Goal: Task Accomplishment & Management: Manage account settings

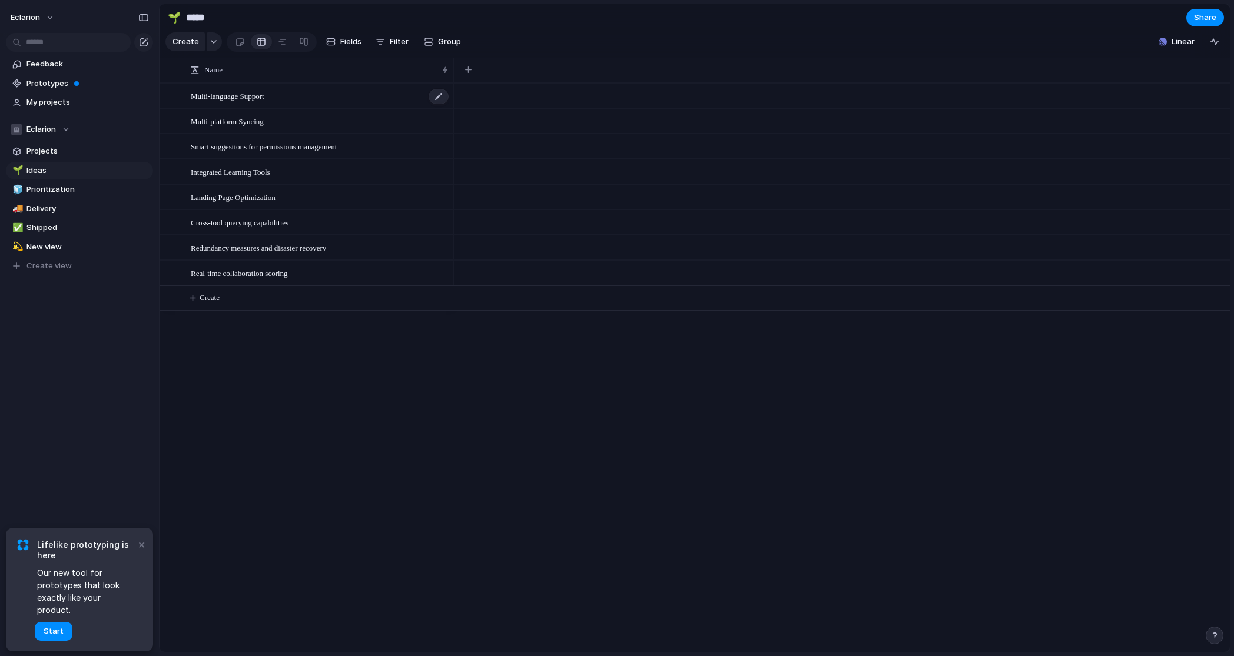
click at [235, 99] on span "Multi-language Support" at bounding box center [228, 96] width 74 height 14
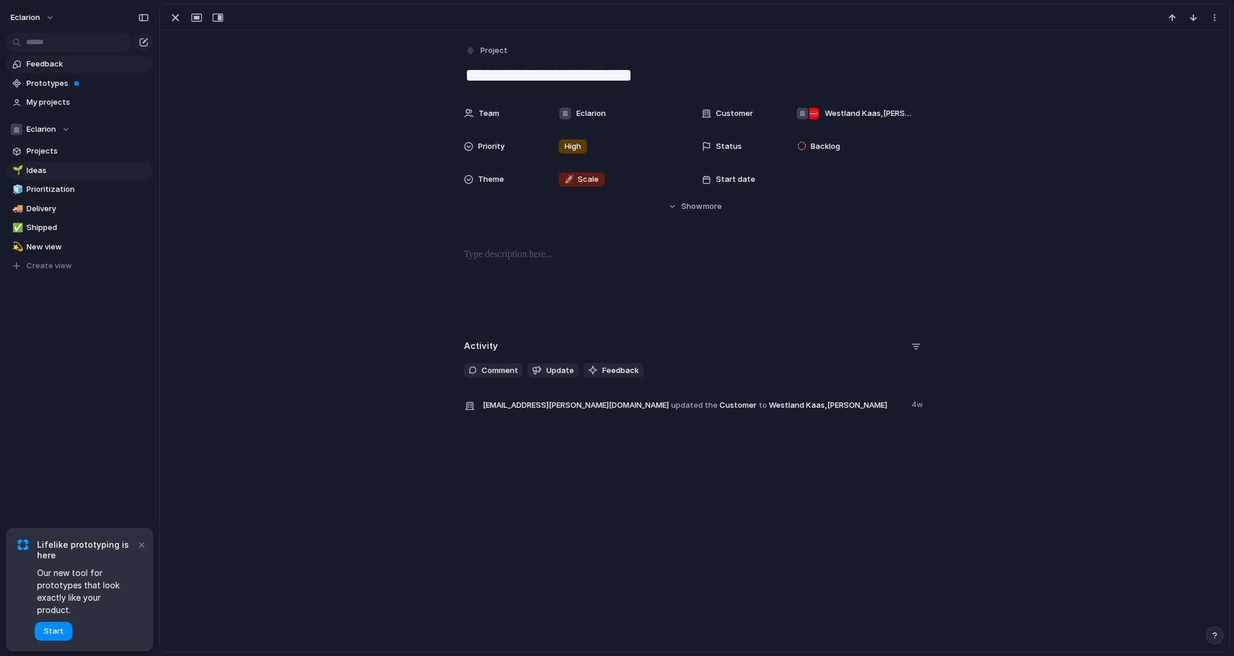
click at [52, 64] on span "Feedback" at bounding box center [87, 64] width 122 height 12
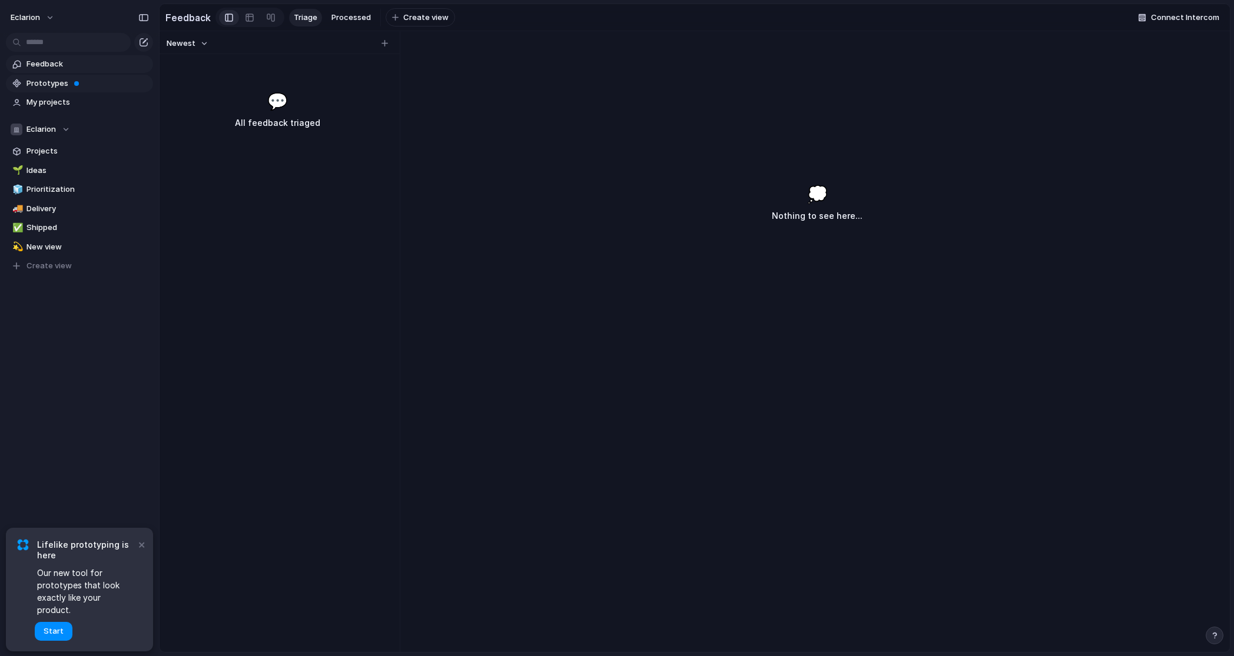
click at [46, 81] on span "Prototypes" at bounding box center [87, 84] width 122 height 12
click at [59, 129] on div "Eclarion" at bounding box center [40, 130] width 59 height 12
click at [64, 129] on div "Eclarion Create new team" at bounding box center [617, 328] width 1234 height 656
click at [39, 152] on span "Projects" at bounding box center [87, 151] width 122 height 12
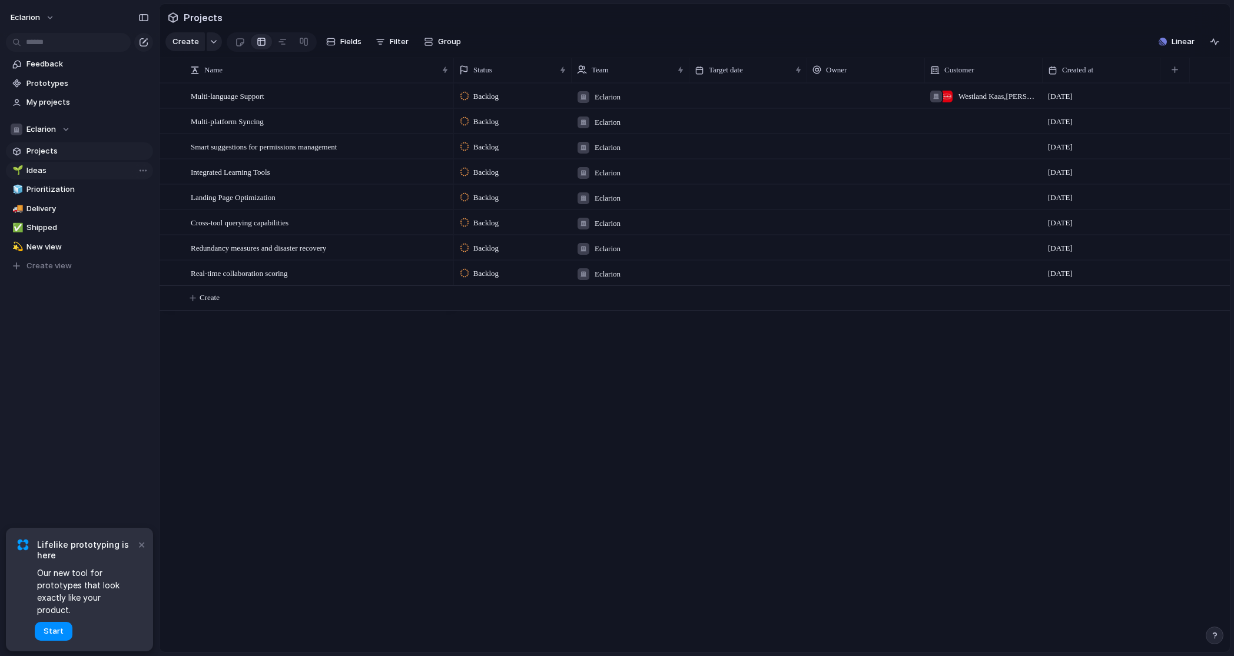
click at [45, 173] on span "Ideas" at bounding box center [87, 171] width 122 height 12
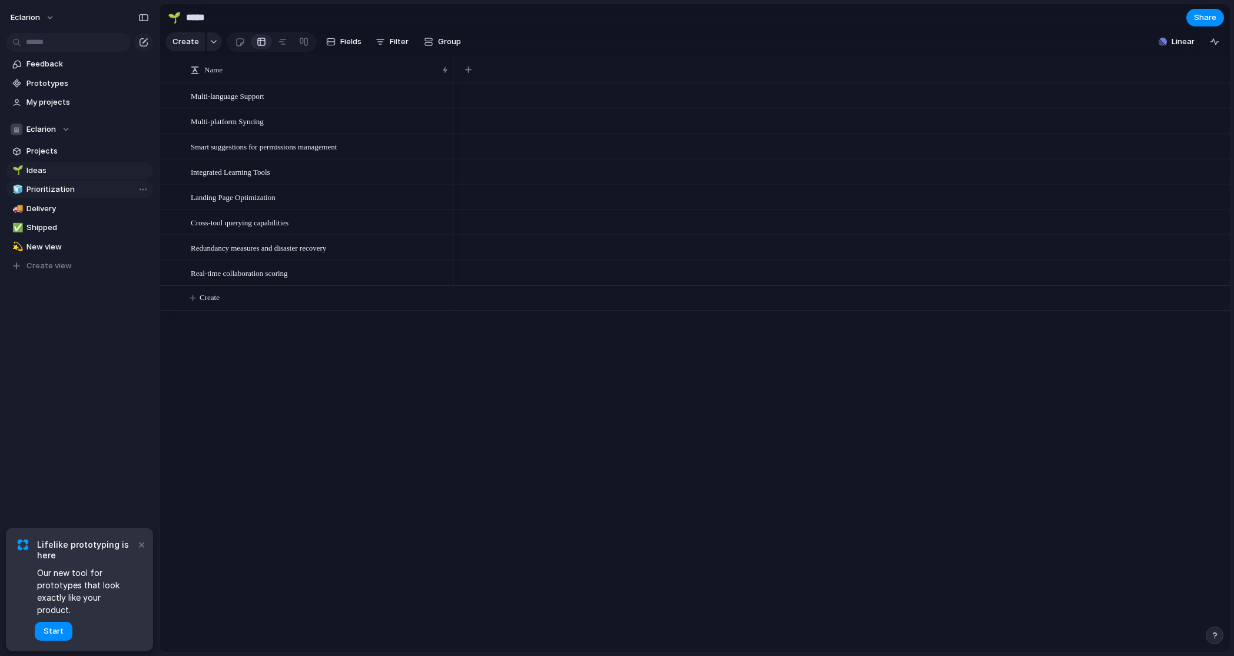
click at [42, 189] on span "Prioritization" at bounding box center [87, 190] width 122 height 12
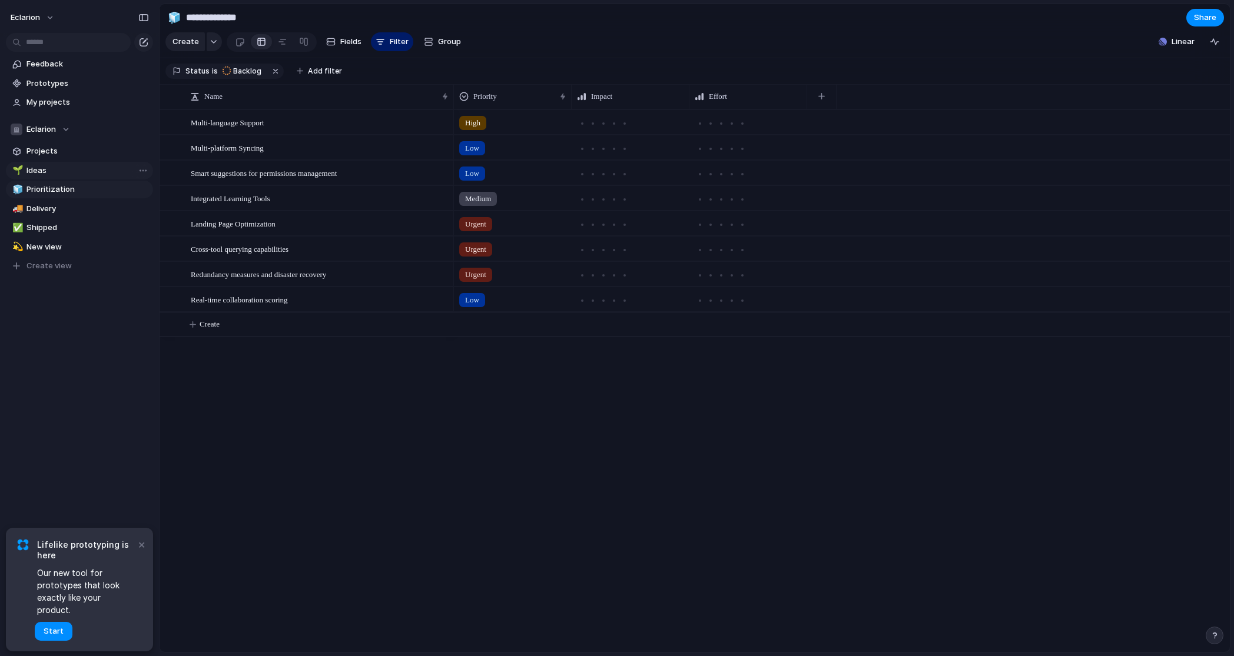
click at [39, 175] on span "Ideas" at bounding box center [87, 171] width 122 height 12
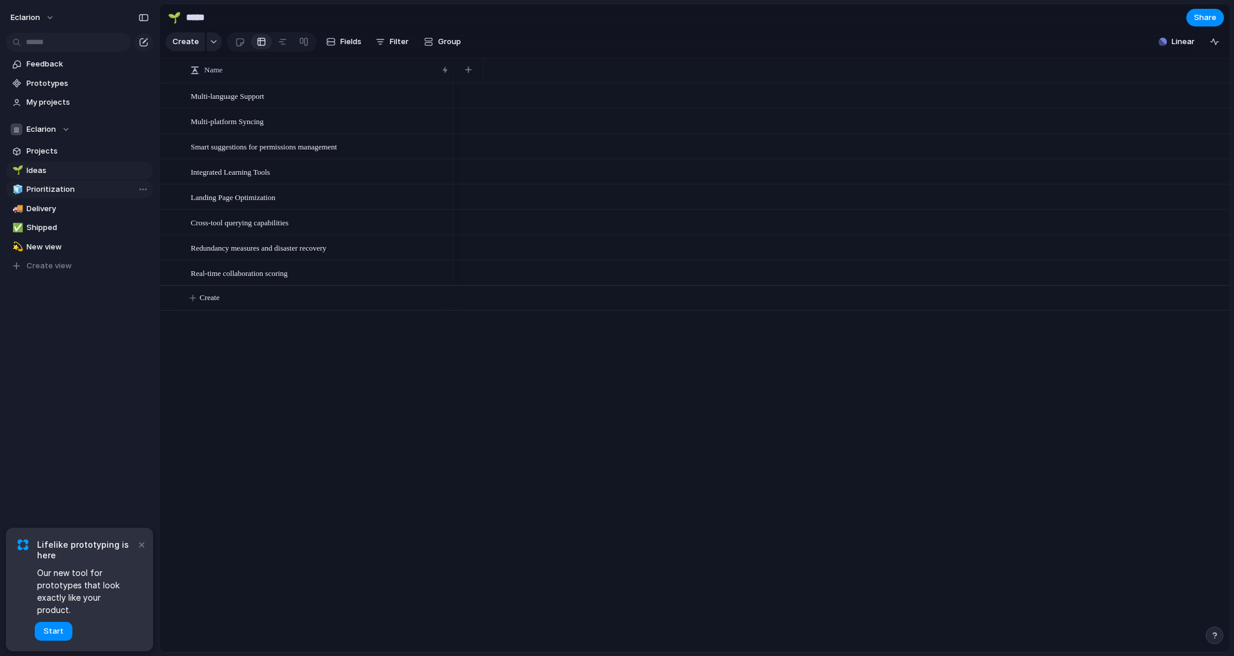
click at [35, 185] on span "Prioritization" at bounding box center [87, 190] width 122 height 12
type input "**********"
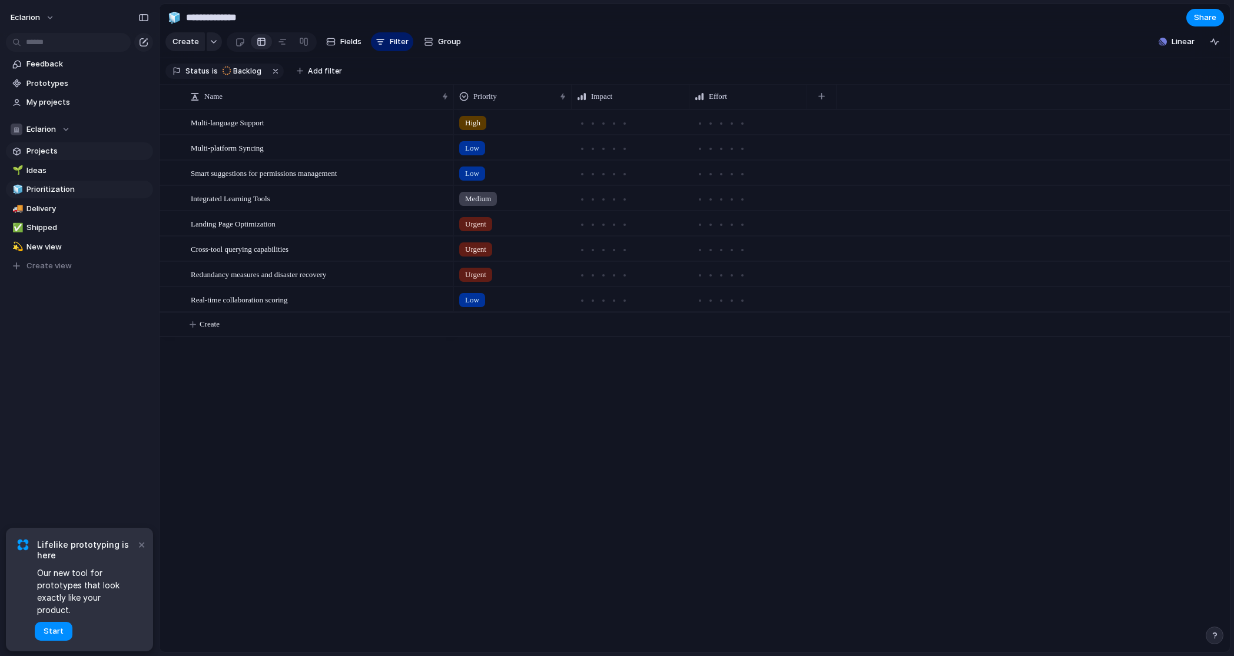
click at [34, 151] on span "Projects" at bounding box center [87, 151] width 122 height 12
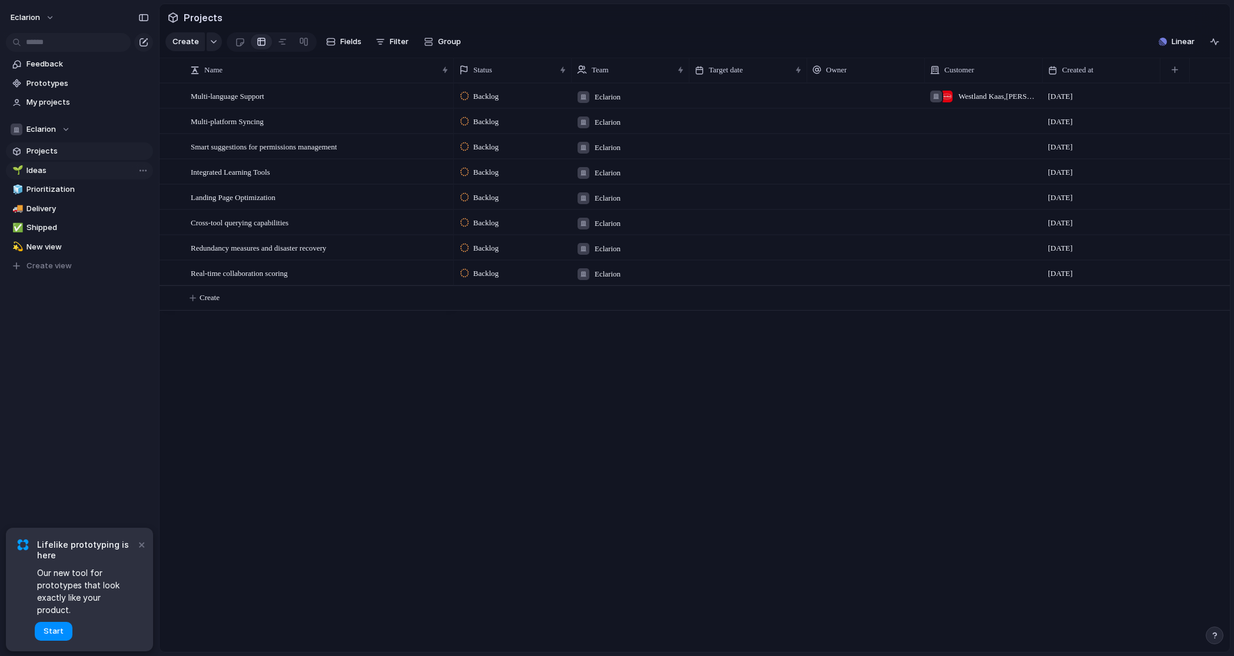
click at [35, 170] on span "Ideas" at bounding box center [87, 171] width 122 height 12
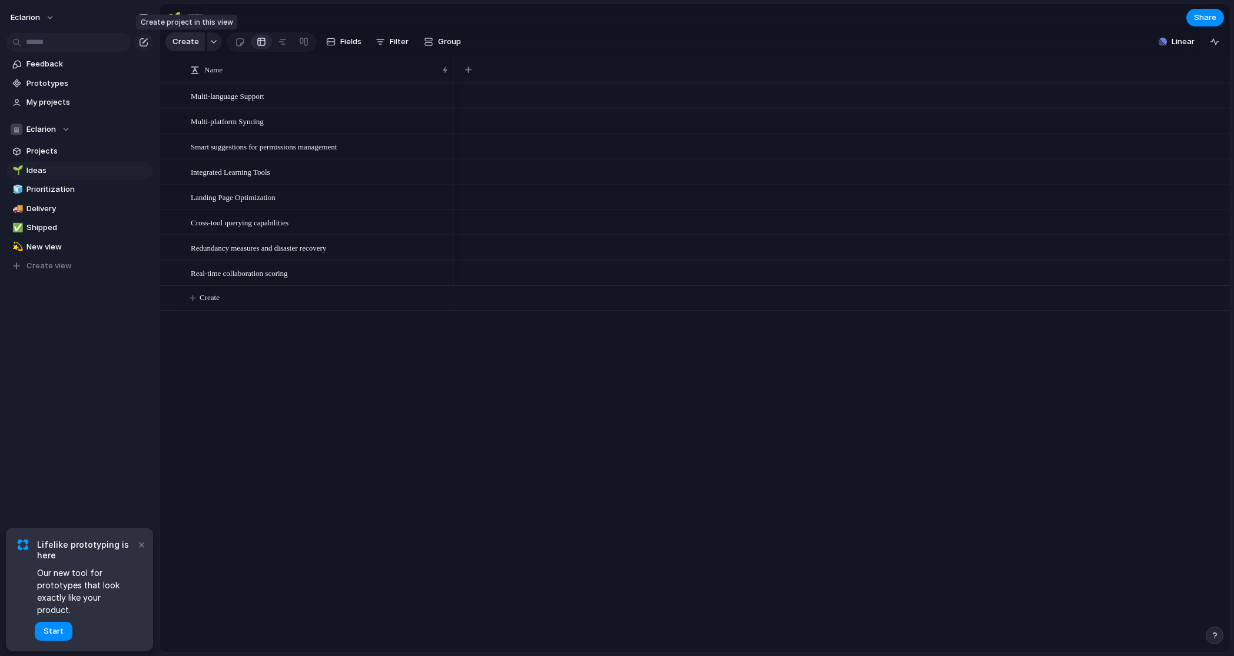
click at [190, 42] on span "Create" at bounding box center [185, 42] width 26 height 12
click at [143, 552] on button "×" at bounding box center [141, 544] width 14 height 14
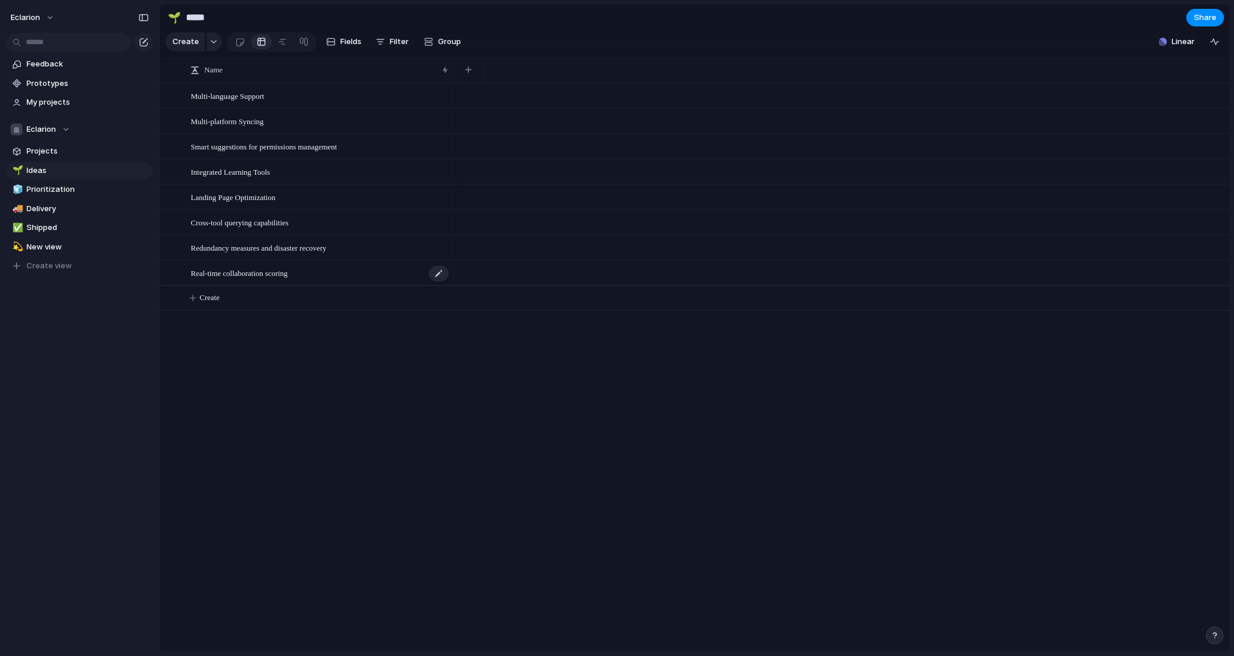
click at [254, 276] on span "Real-time collaboration scoring" at bounding box center [239, 273] width 97 height 14
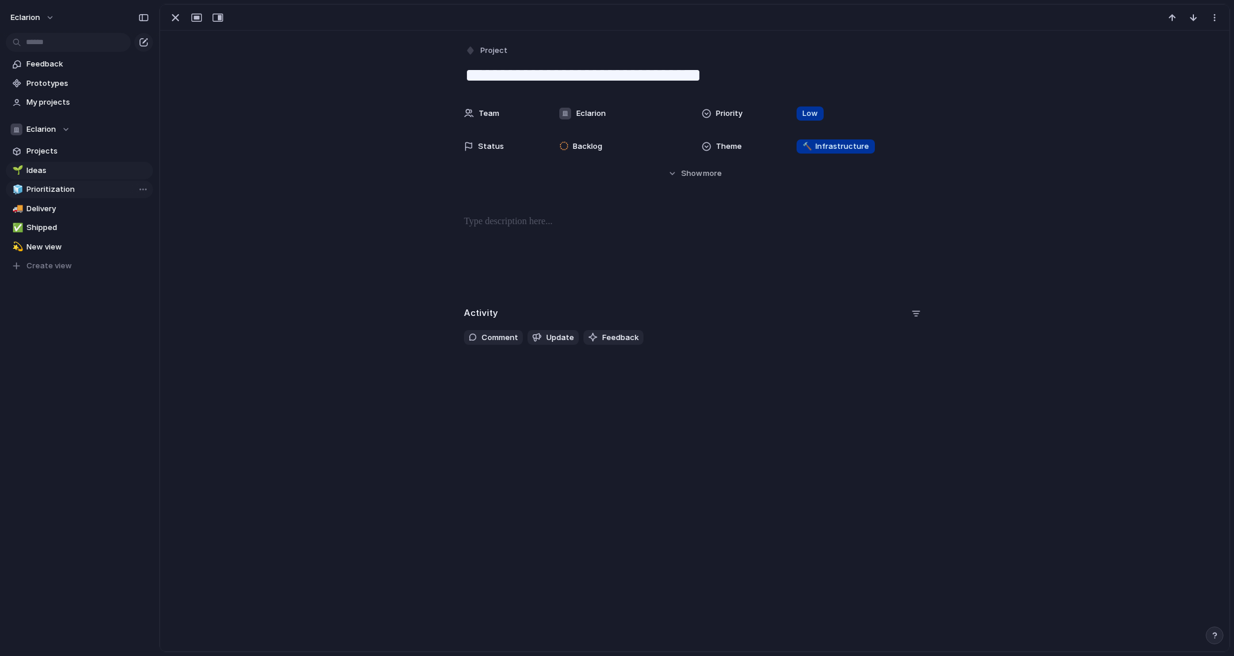
click at [62, 191] on span "Prioritization" at bounding box center [87, 190] width 122 height 12
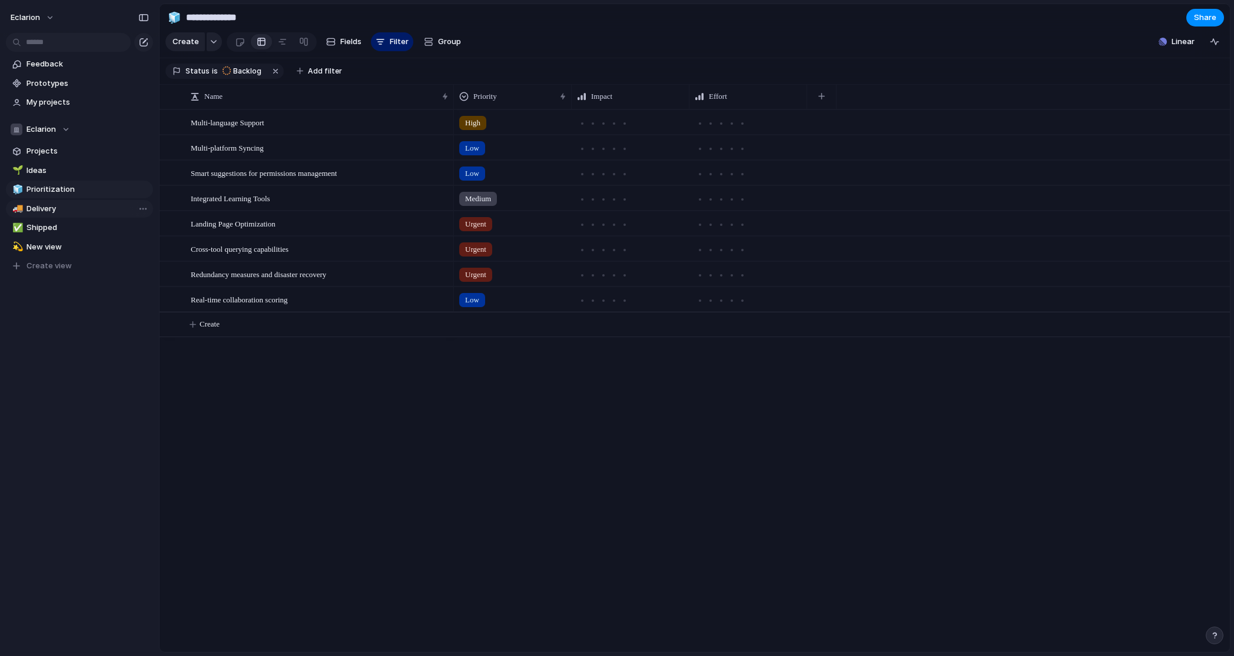
click at [51, 208] on span "Delivery" at bounding box center [87, 209] width 122 height 12
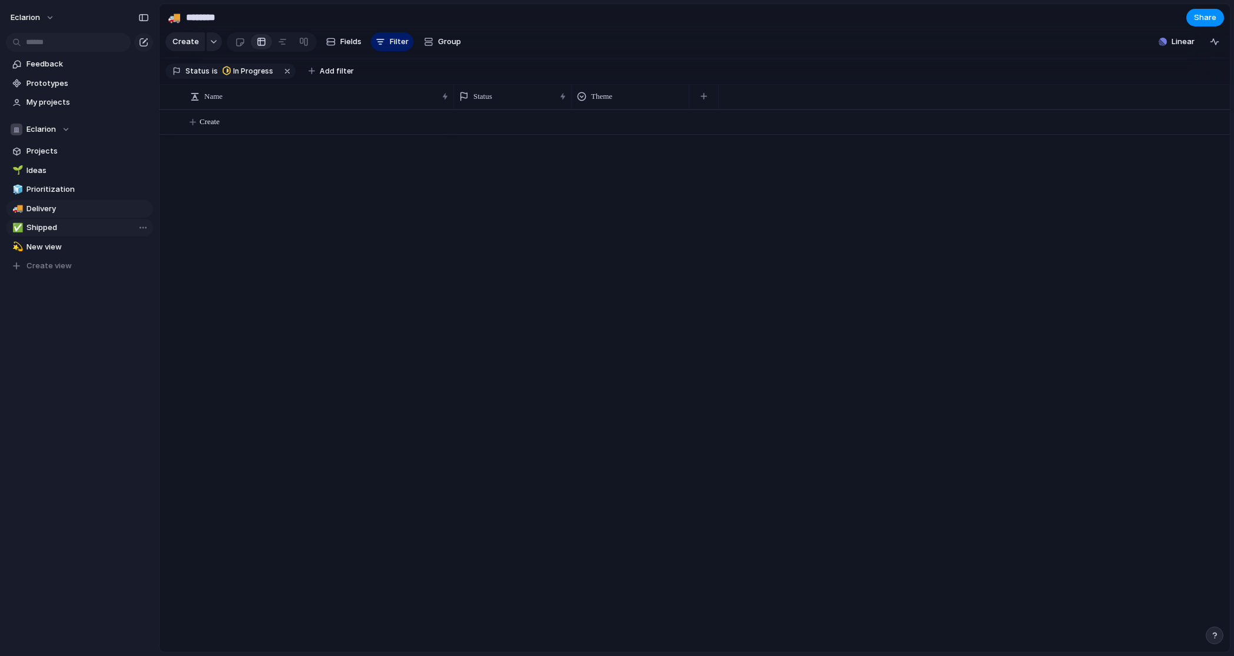
click at [51, 223] on span "Shipped" at bounding box center [87, 228] width 122 height 12
type input "*******"
click at [47, 244] on span "New view" at bounding box center [87, 247] width 122 height 12
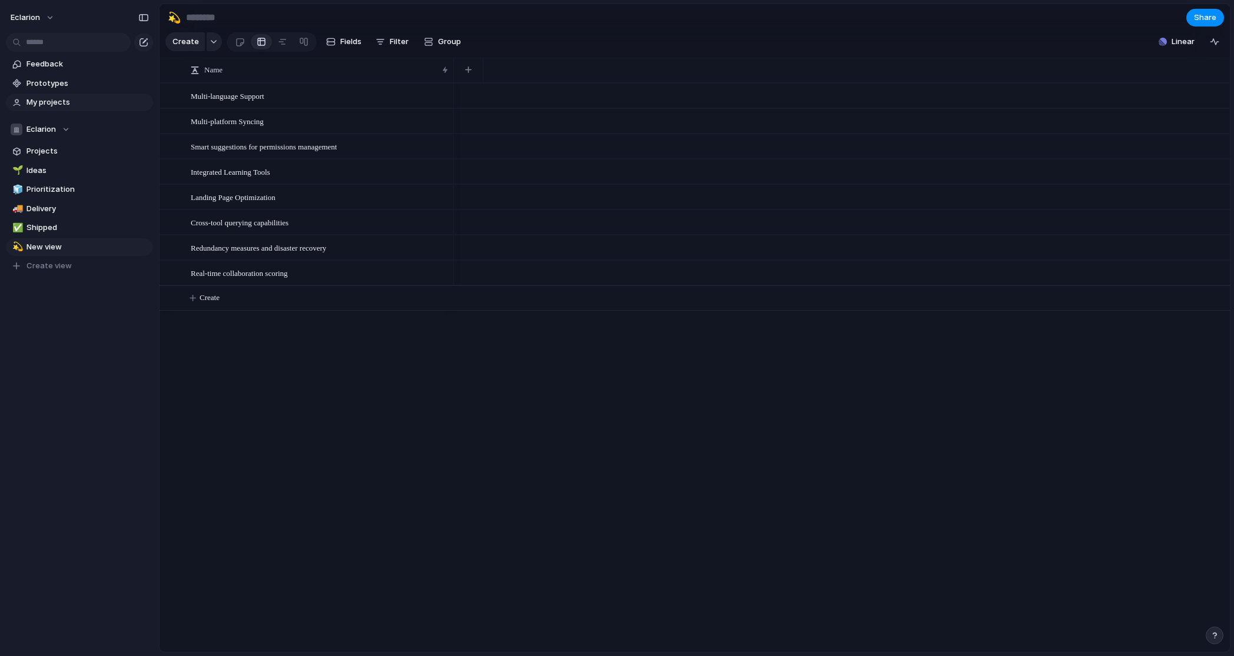
click at [51, 99] on span "My projects" at bounding box center [87, 103] width 122 height 12
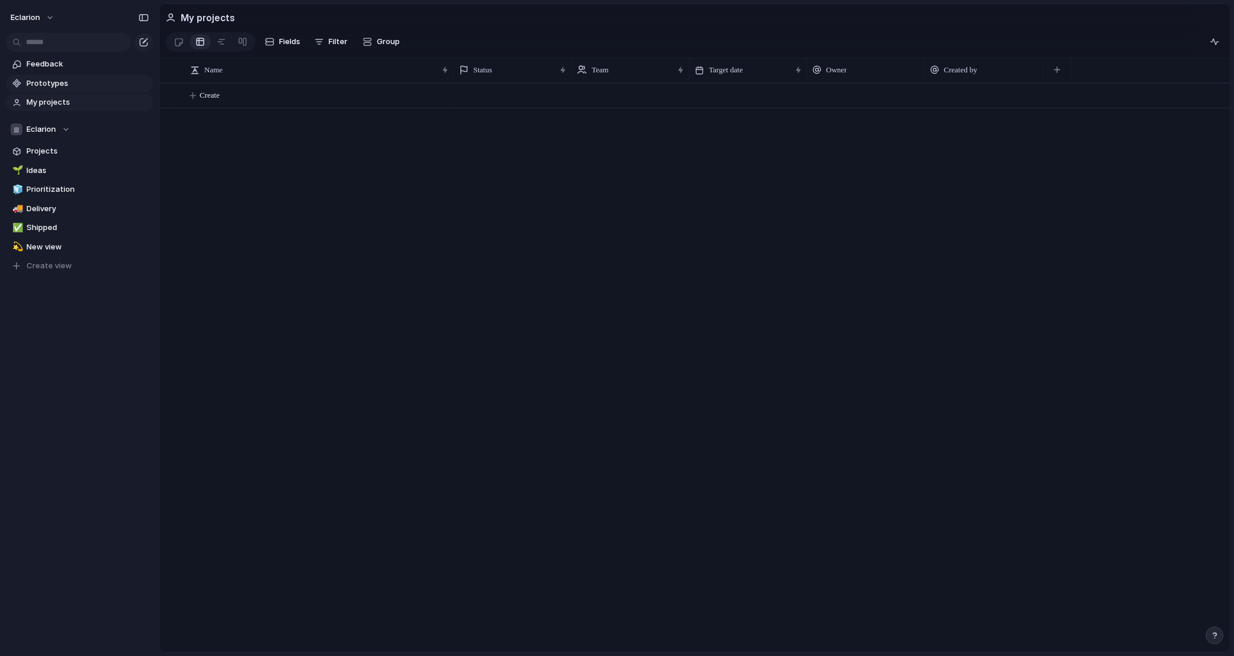
click at [40, 79] on span "Prototypes" at bounding box center [87, 84] width 122 height 12
click at [43, 64] on span "Feedback" at bounding box center [87, 64] width 122 height 12
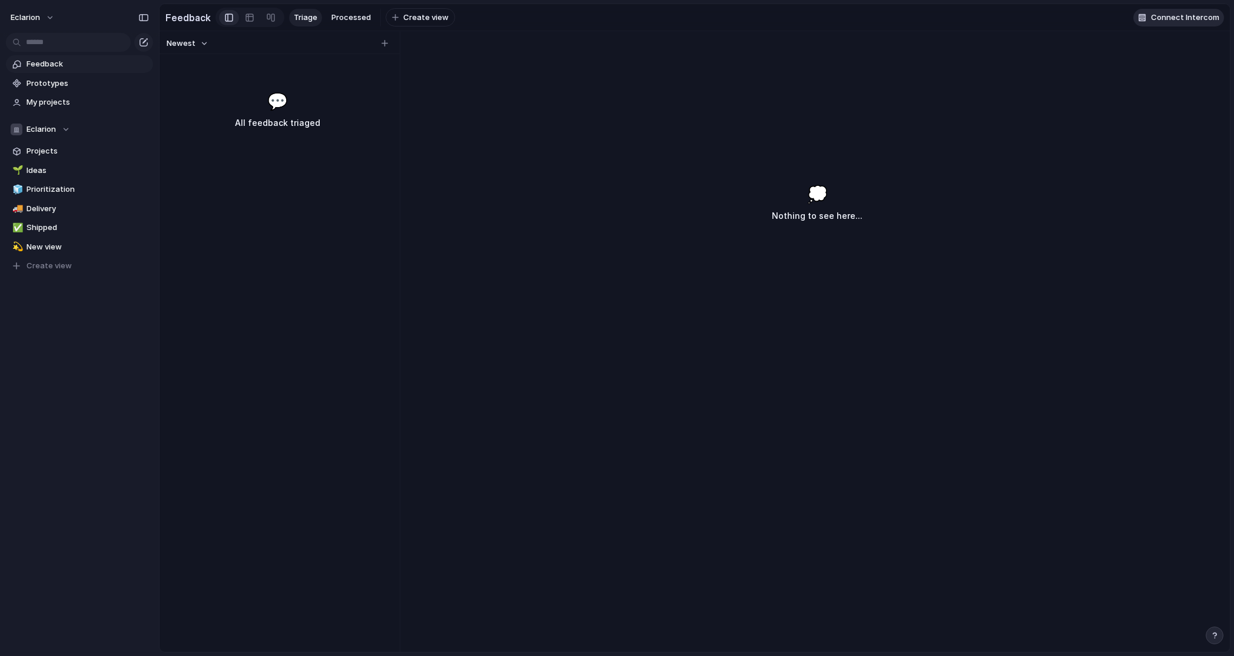
click at [1195, 16] on span "Connect Intercom" at bounding box center [1185, 18] width 68 height 12
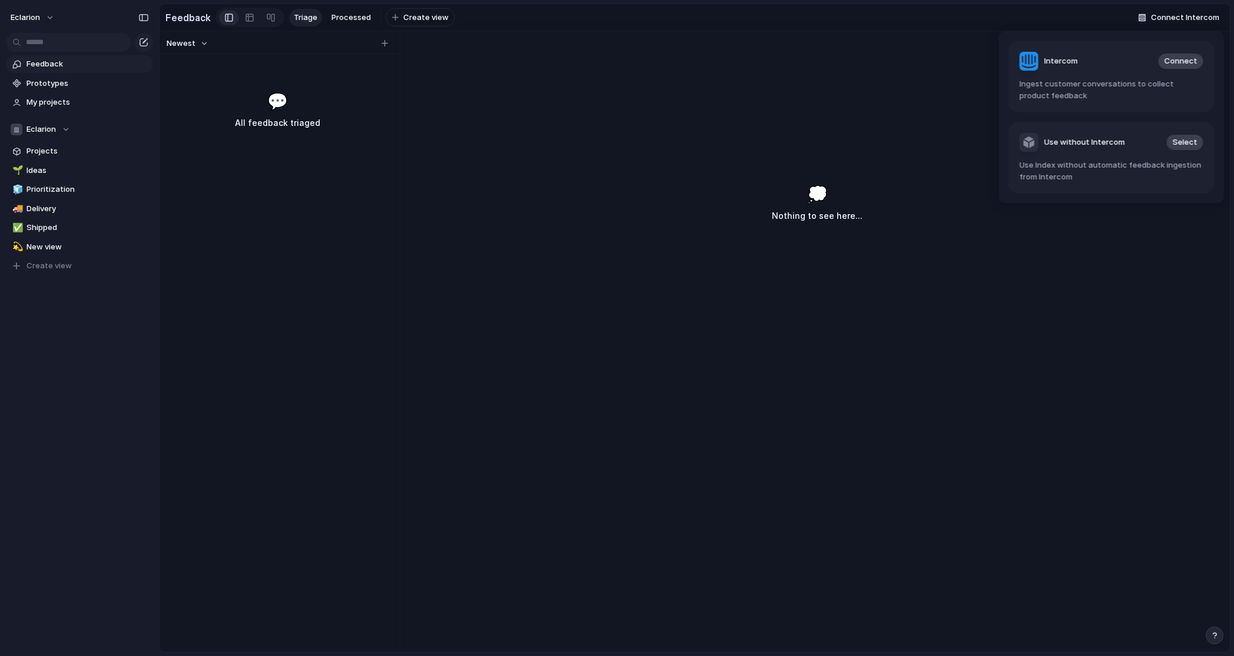
click at [934, 98] on div "Intercom Connect Ingest customer conversations to collect product feedback Use …" at bounding box center [617, 328] width 1234 height 656
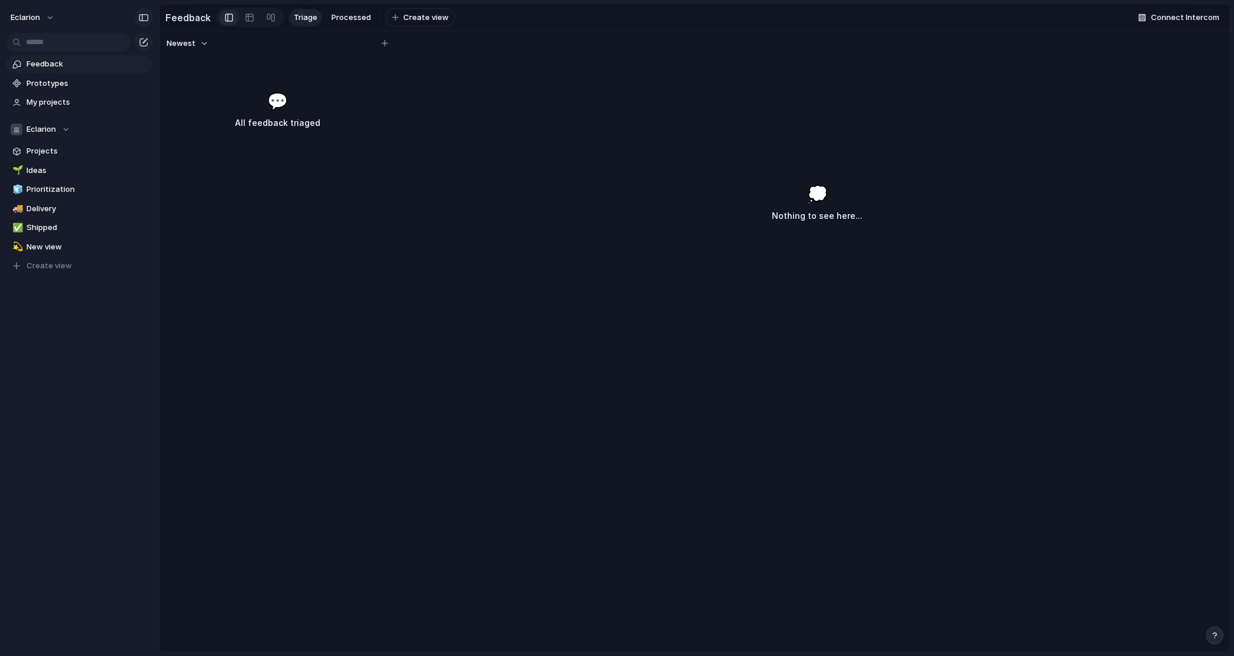
click at [144, 16] on div "button" at bounding box center [143, 18] width 11 height 8
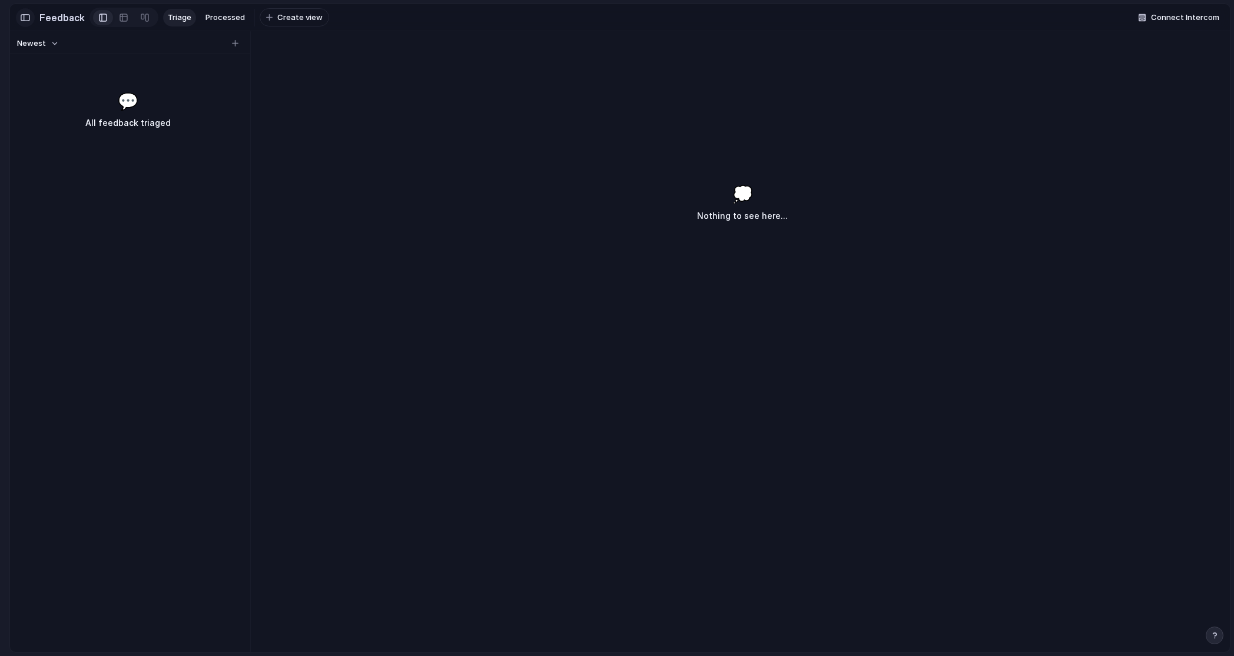
click at [28, 17] on div "button" at bounding box center [25, 18] width 11 height 8
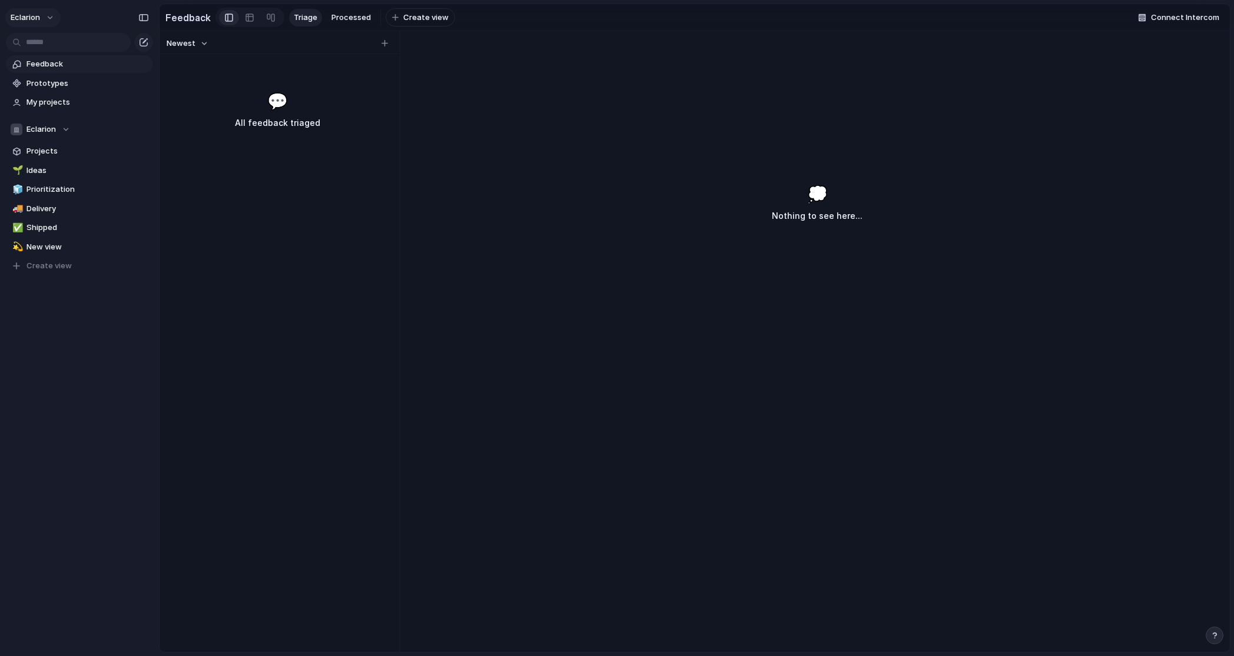
click at [45, 20] on button "Eclarion" at bounding box center [32, 17] width 55 height 19
click at [145, 114] on li "Dark" at bounding box center [143, 119] width 69 height 19
click at [46, 14] on button "Eclarion" at bounding box center [32, 17] width 55 height 19
click at [139, 137] on span "Neutral dark" at bounding box center [137, 138] width 46 height 12
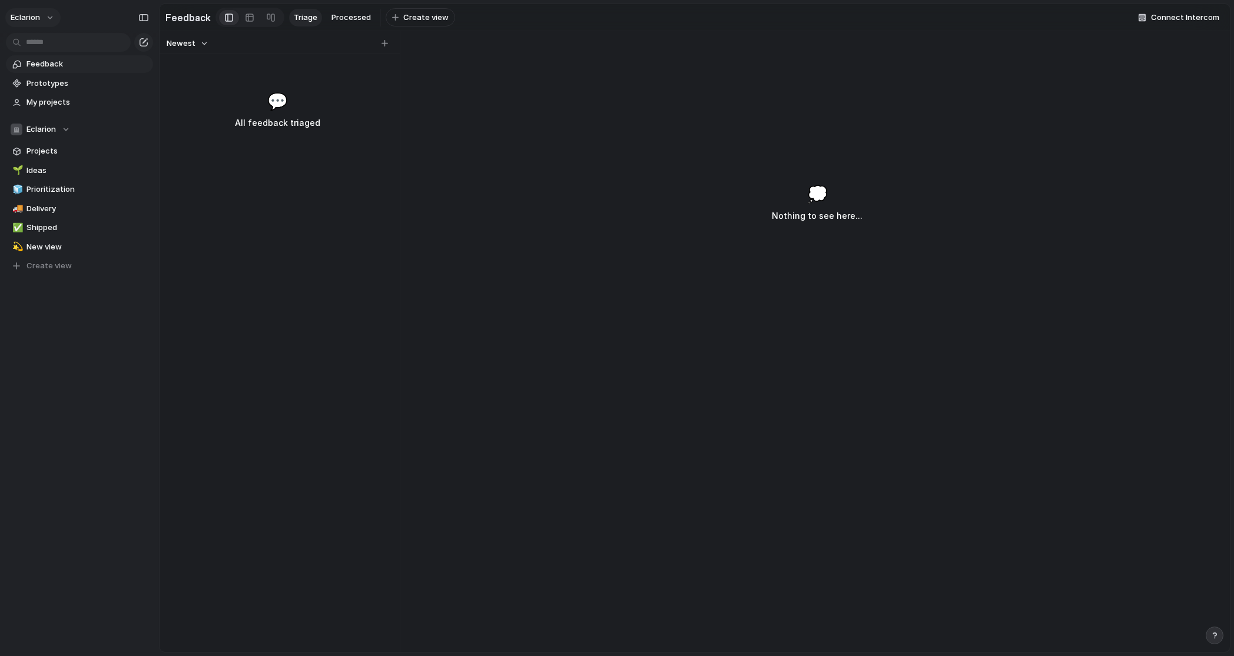
click at [49, 18] on button "Eclarion" at bounding box center [32, 17] width 55 height 19
click at [47, 16] on div "Settings Invite members Change theme Sign out" at bounding box center [617, 328] width 1234 height 656
click at [47, 16] on button "Eclarion" at bounding box center [32, 17] width 55 height 19
click at [144, 158] on li "Forest" at bounding box center [147, 157] width 77 height 19
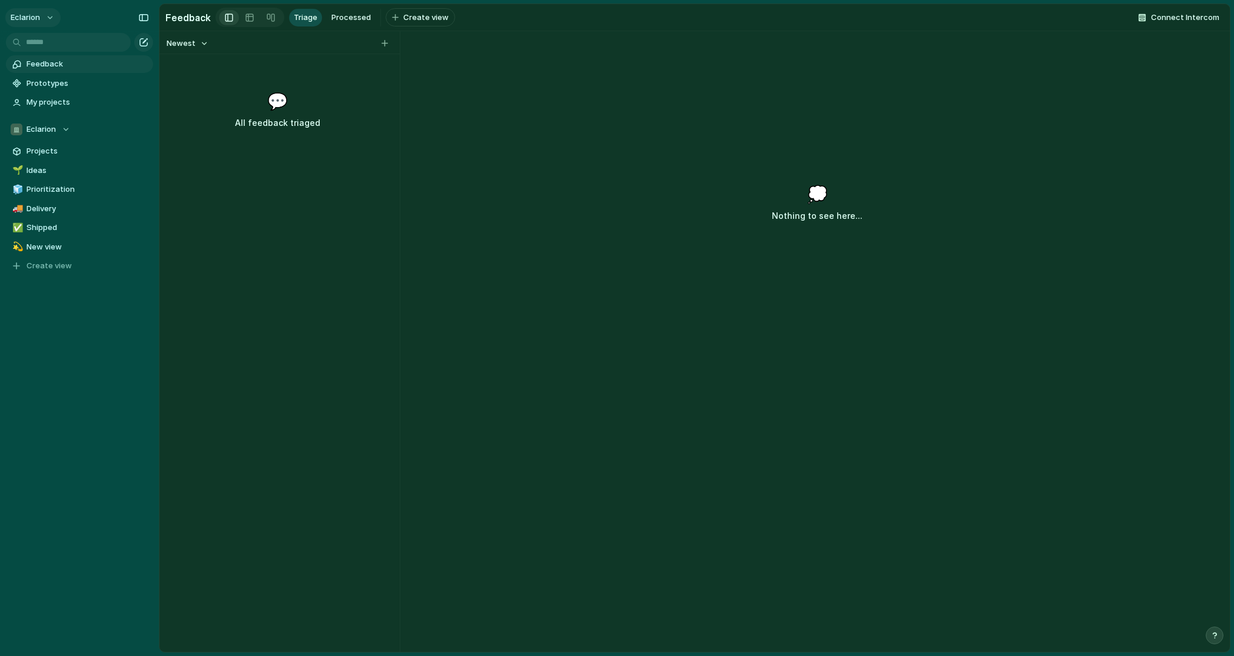
click at [42, 17] on button "Eclarion" at bounding box center [32, 17] width 55 height 19
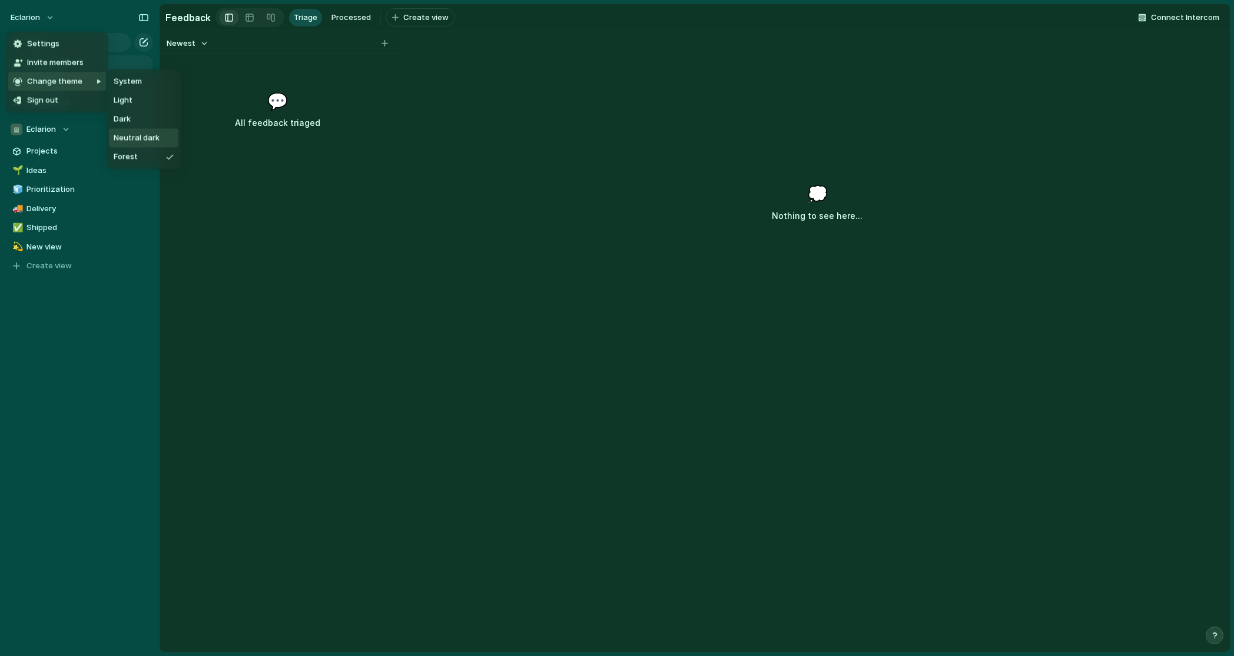
click at [144, 142] on span "Neutral dark" at bounding box center [137, 138] width 46 height 12
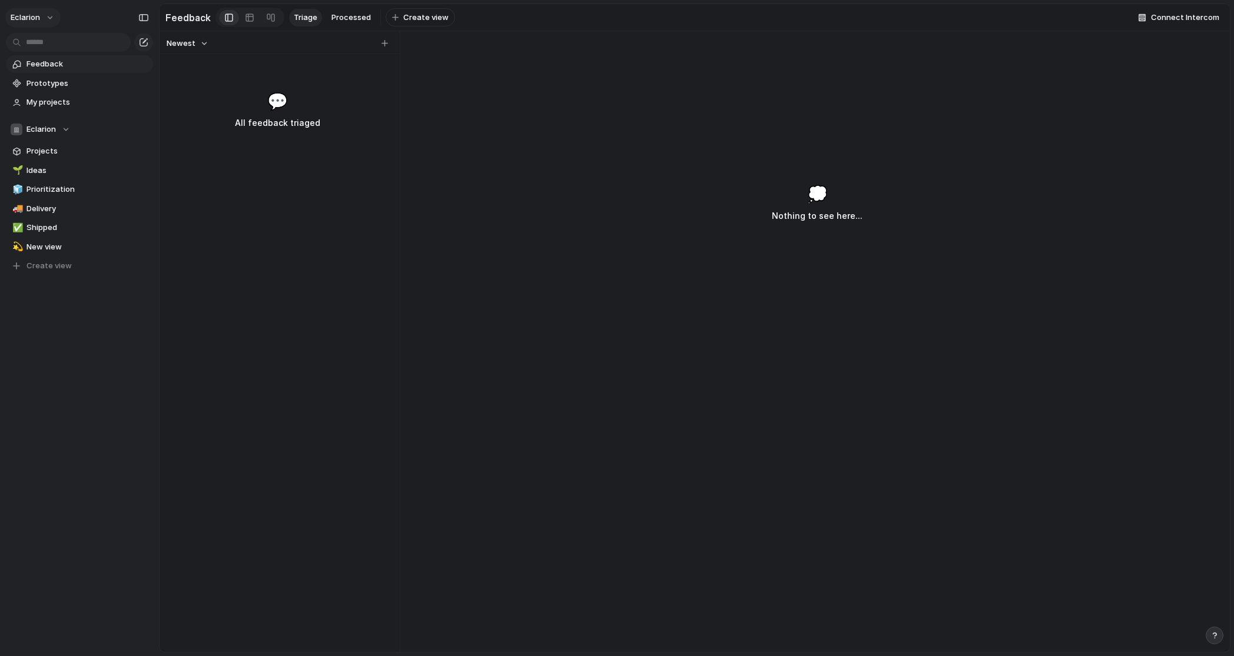
click at [48, 16] on button "Eclarion" at bounding box center [32, 17] width 55 height 19
click at [146, 118] on li "Dark" at bounding box center [147, 119] width 77 height 19
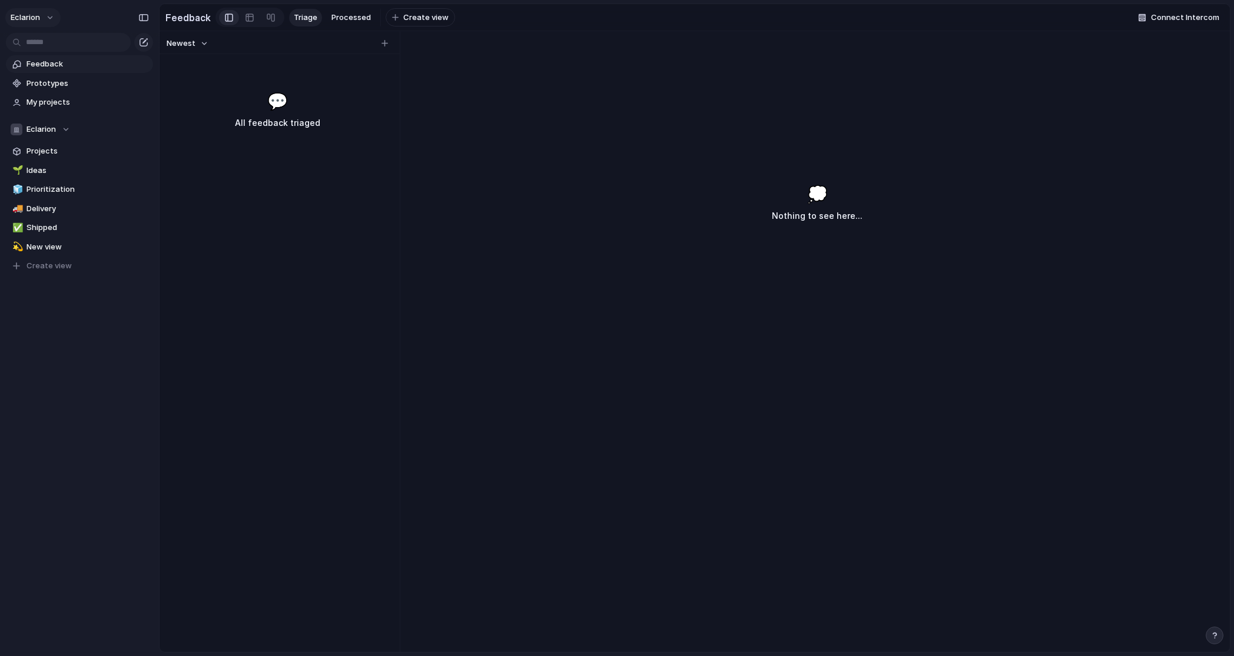
click at [25, 14] on span "Eclarion" at bounding box center [25, 18] width 29 height 12
click at [38, 45] on span "Settings" at bounding box center [43, 44] width 32 height 12
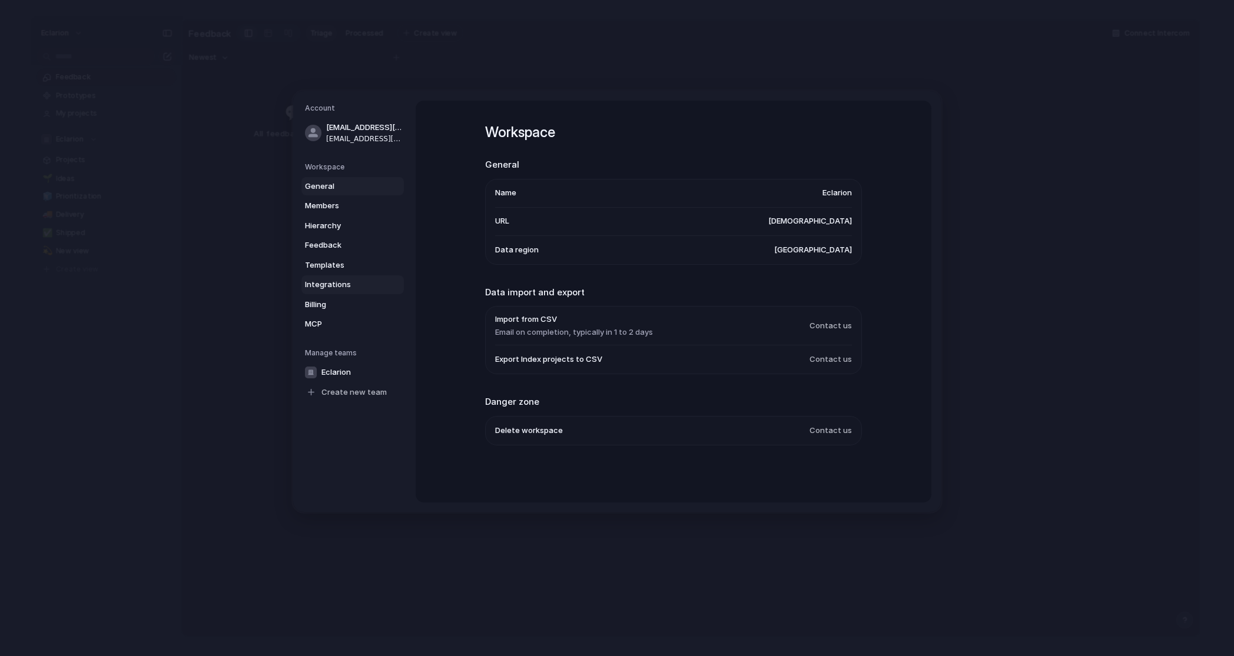
click at [334, 288] on span "Integrations" at bounding box center [342, 285] width 75 height 12
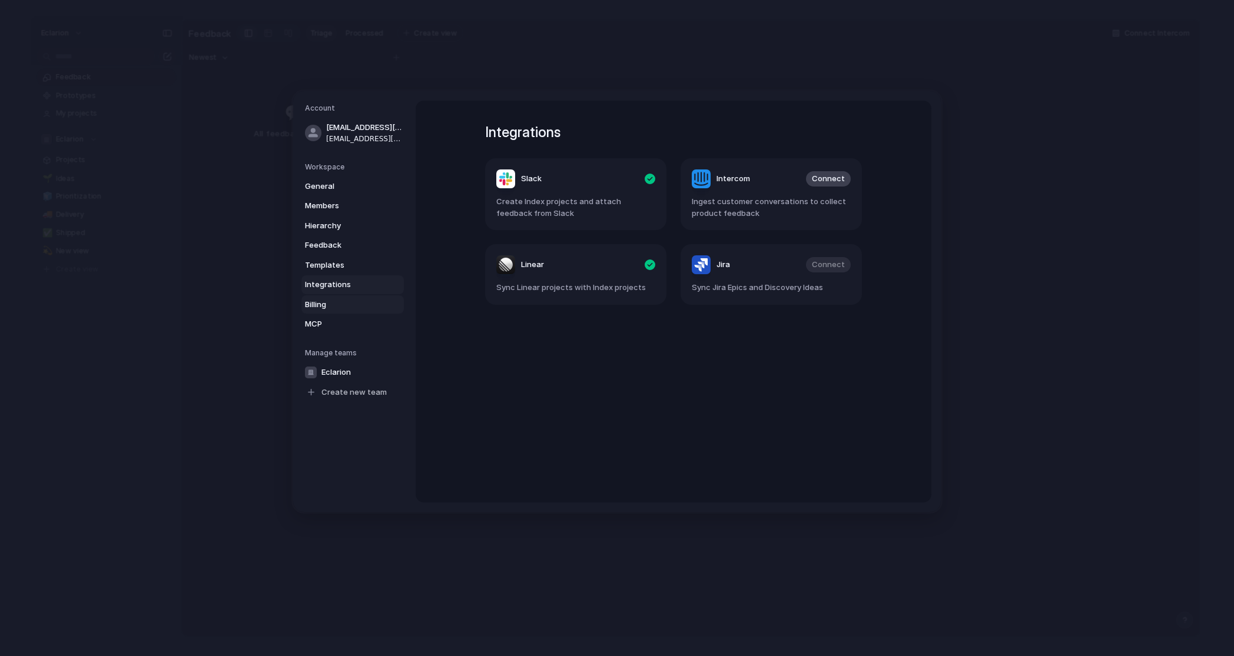
click at [319, 300] on span "Billing" at bounding box center [342, 305] width 75 height 12
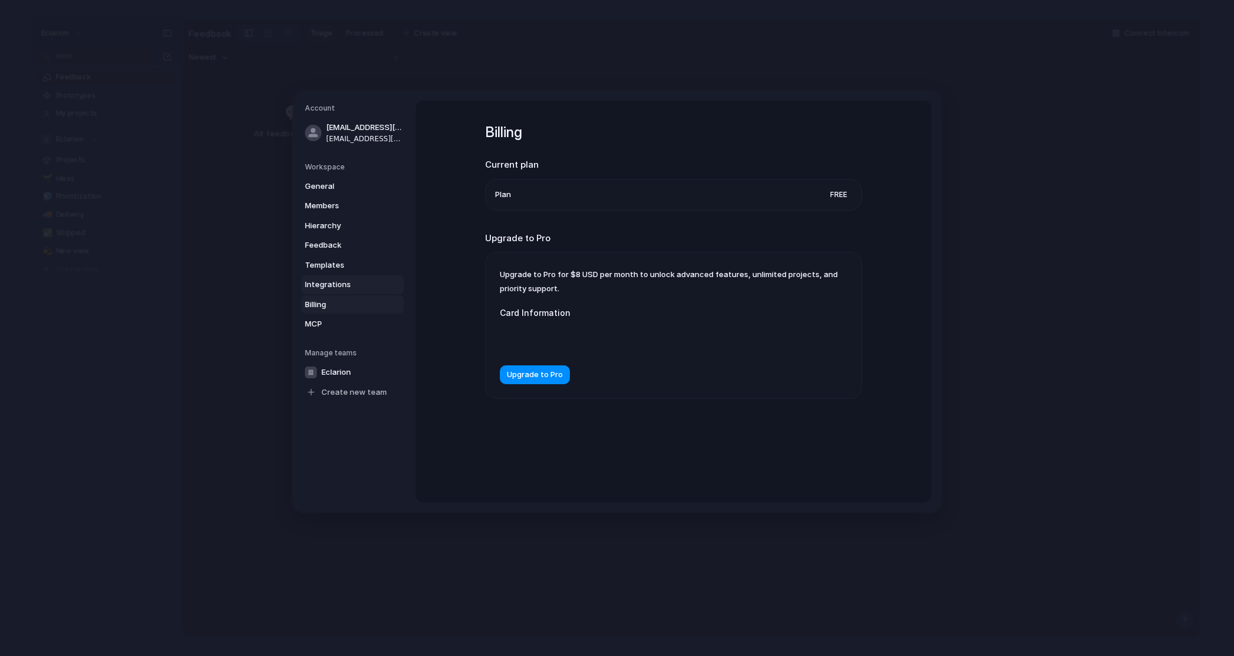
click at [322, 288] on span "Integrations" at bounding box center [342, 285] width 75 height 12
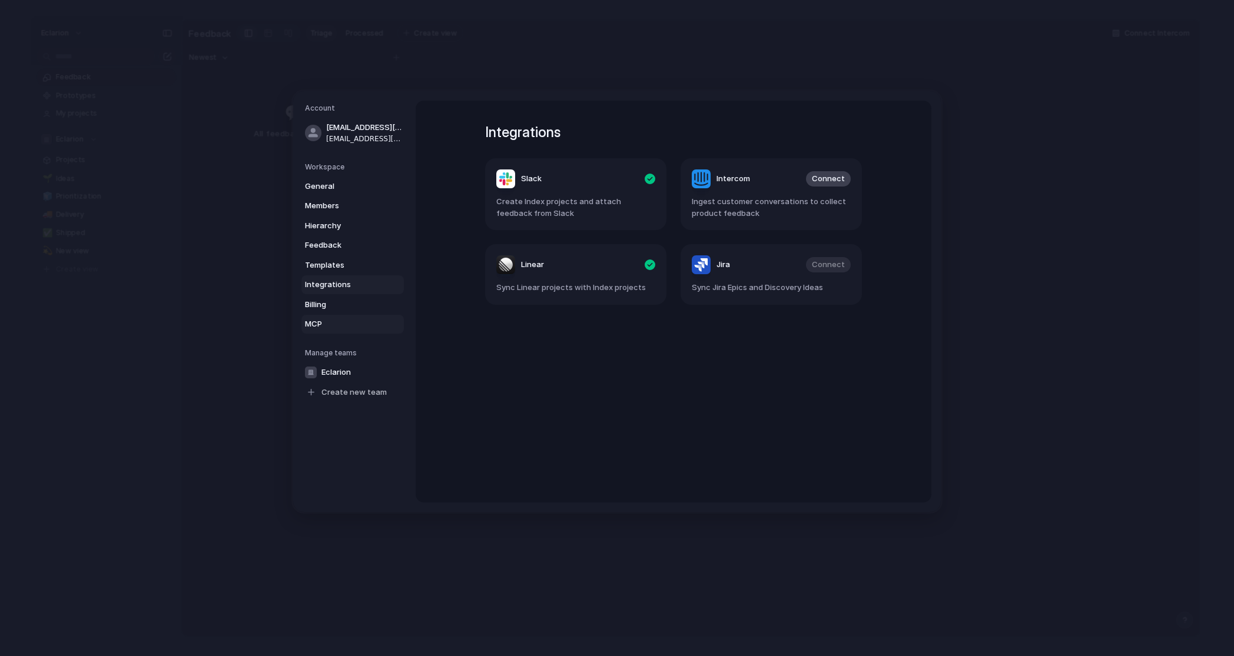
click at [318, 319] on span "MCP" at bounding box center [342, 324] width 75 height 12
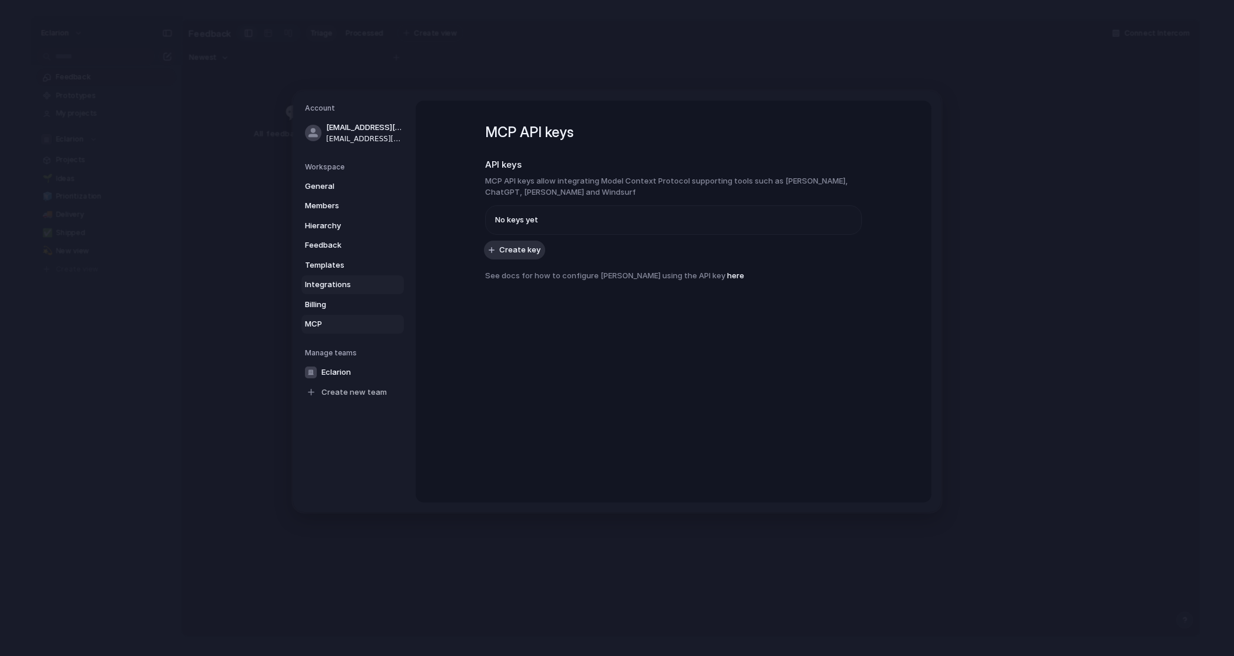
click at [330, 280] on span "Integrations" at bounding box center [342, 285] width 75 height 12
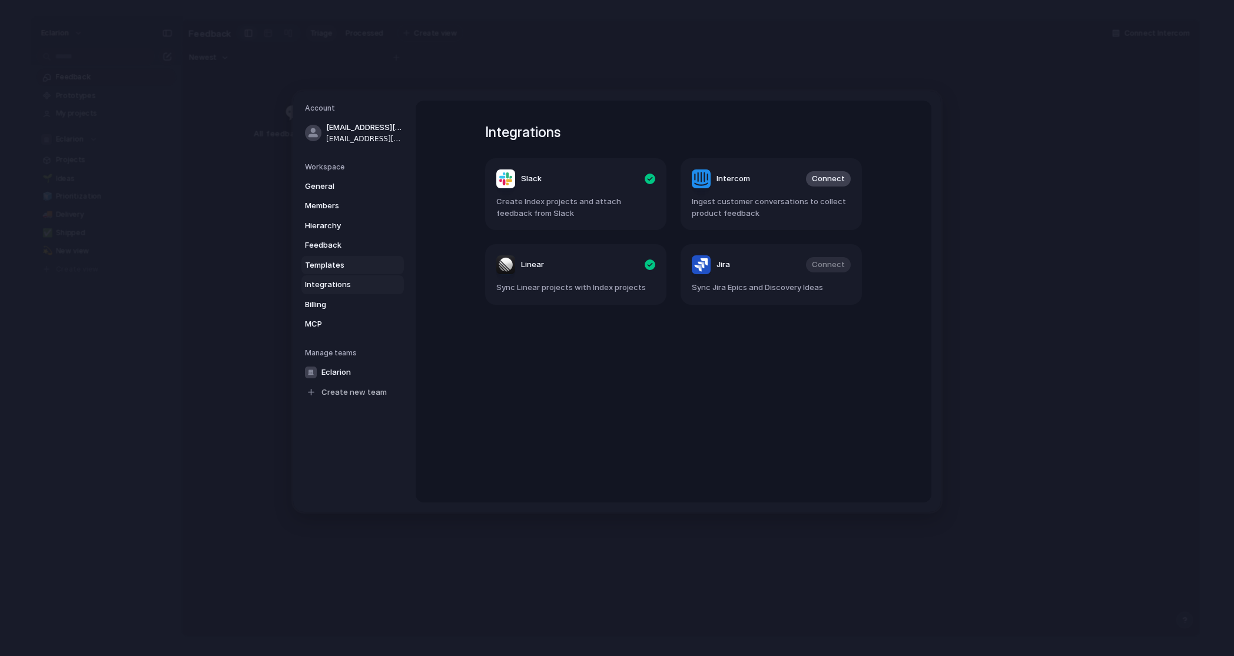
click at [328, 265] on span "Templates" at bounding box center [342, 266] width 75 height 12
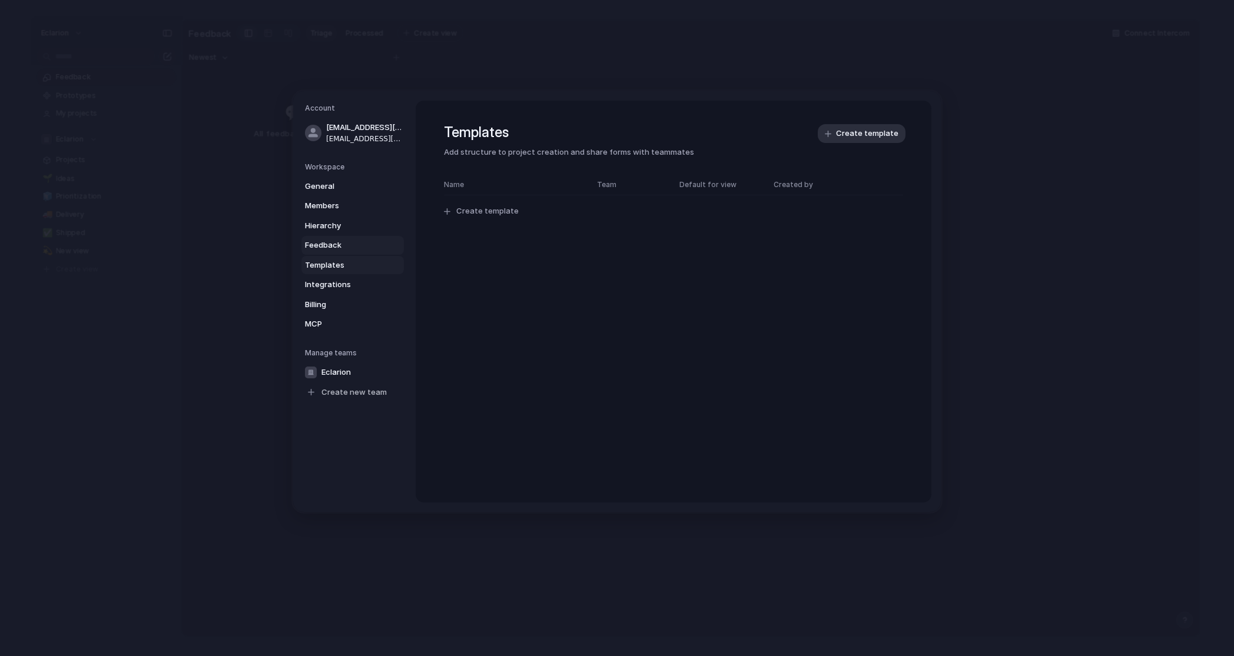
click at [330, 245] on span "Feedback" at bounding box center [342, 246] width 75 height 12
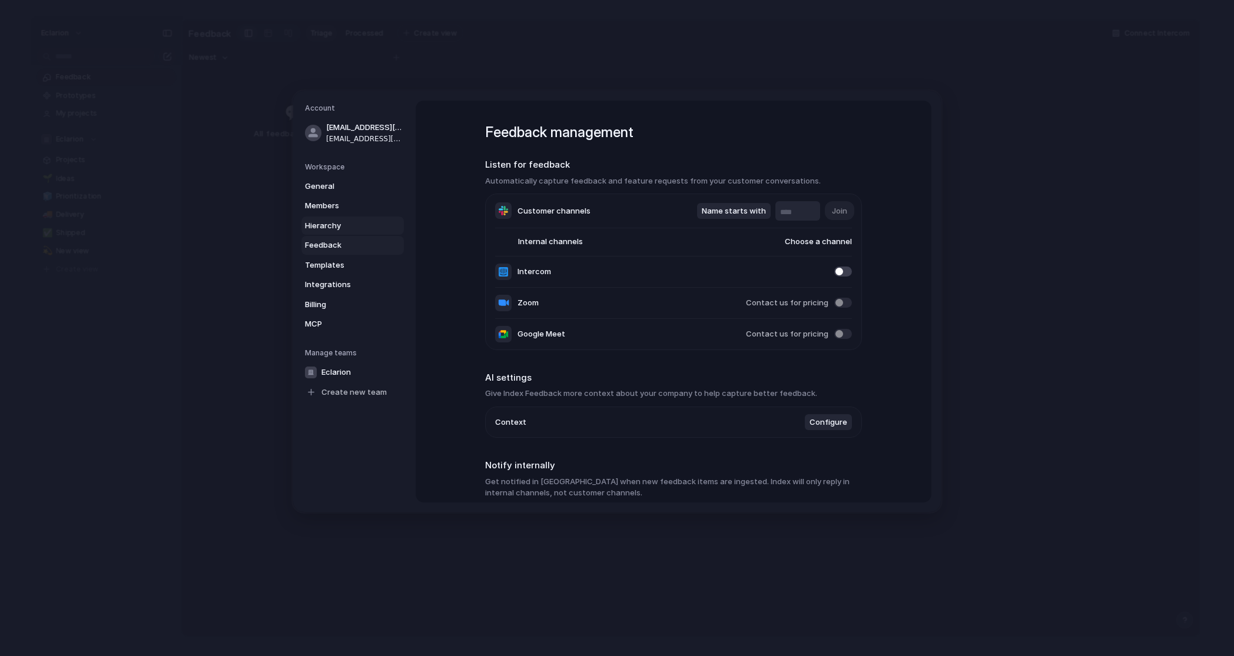
click at [330, 225] on span "Hierarchy" at bounding box center [342, 226] width 75 height 12
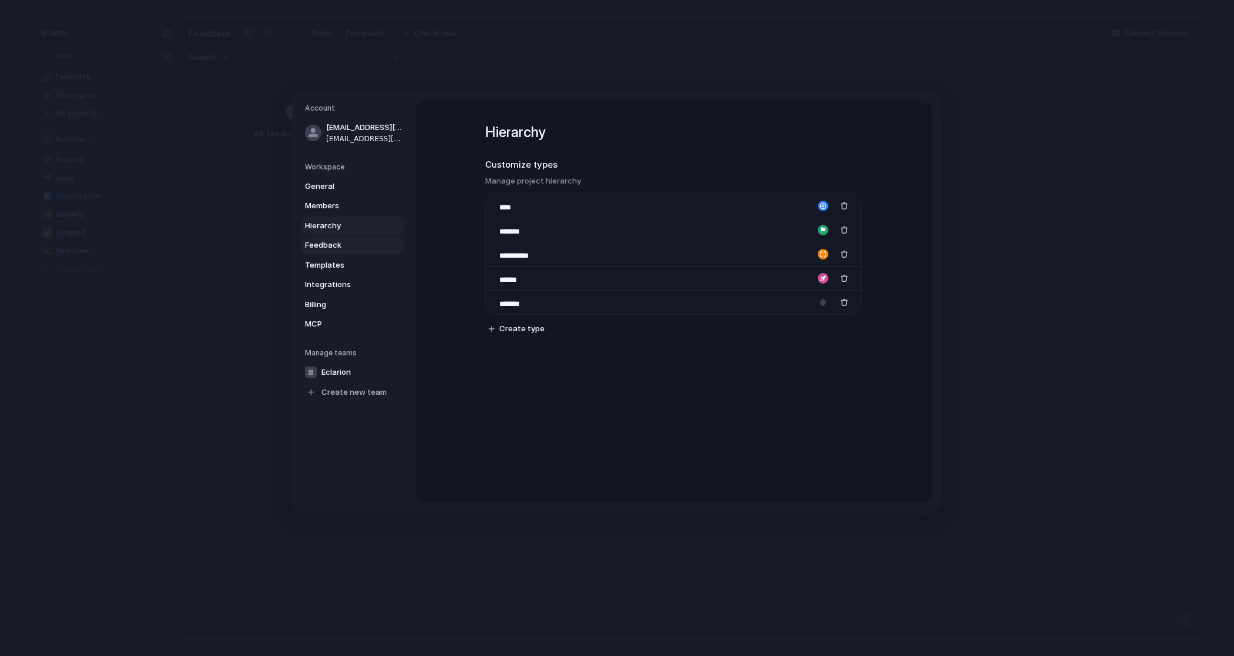
click at [325, 237] on link "Feedback" at bounding box center [352, 245] width 102 height 19
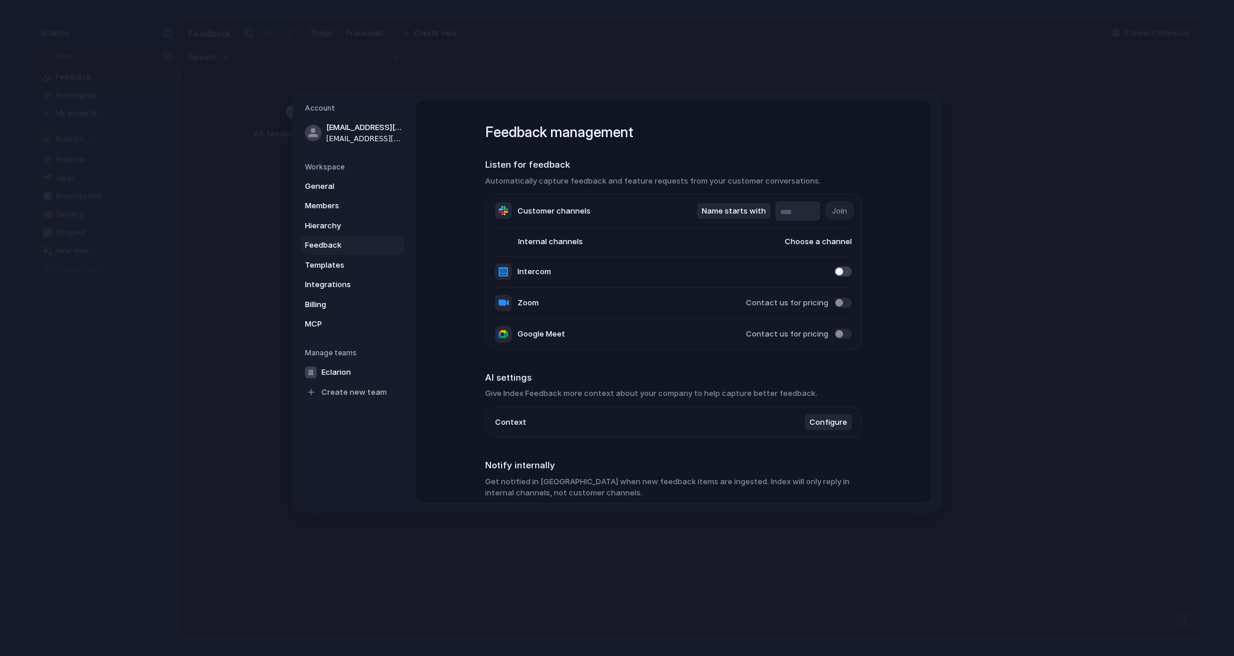
scroll to position [4, 0]
click at [572, 175] on h3 "Automatically capture feedback and feature requests from your customer conversa…" at bounding box center [673, 178] width 377 height 12
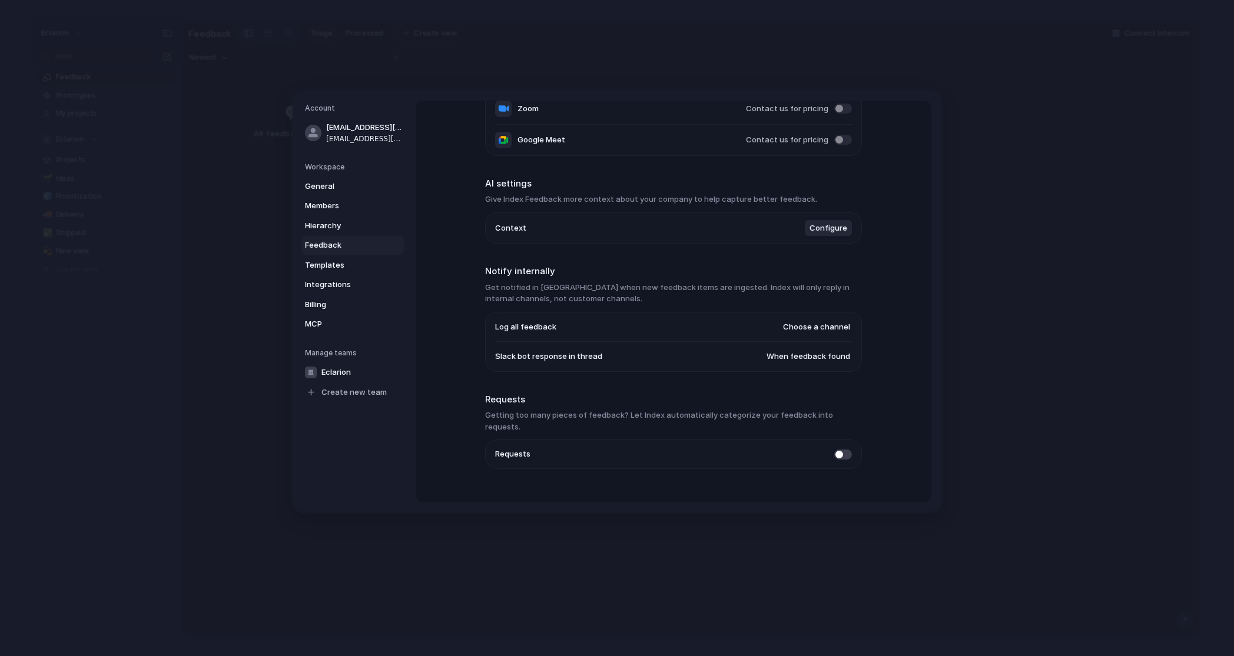
scroll to position [195, 0]
click at [824, 228] on span "Configure" at bounding box center [828, 227] width 38 height 12
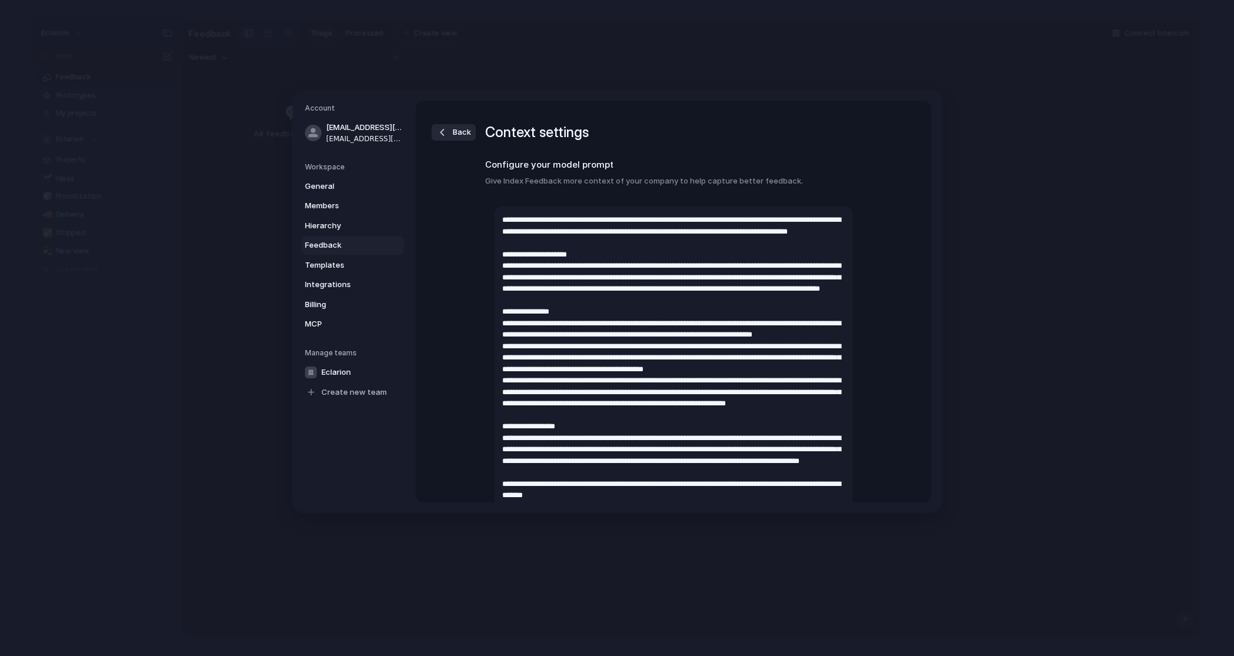
click at [785, 162] on h2 "Configure your model prompt" at bounding box center [673, 165] width 377 height 14
click at [440, 129] on div "button" at bounding box center [442, 133] width 12 height 12
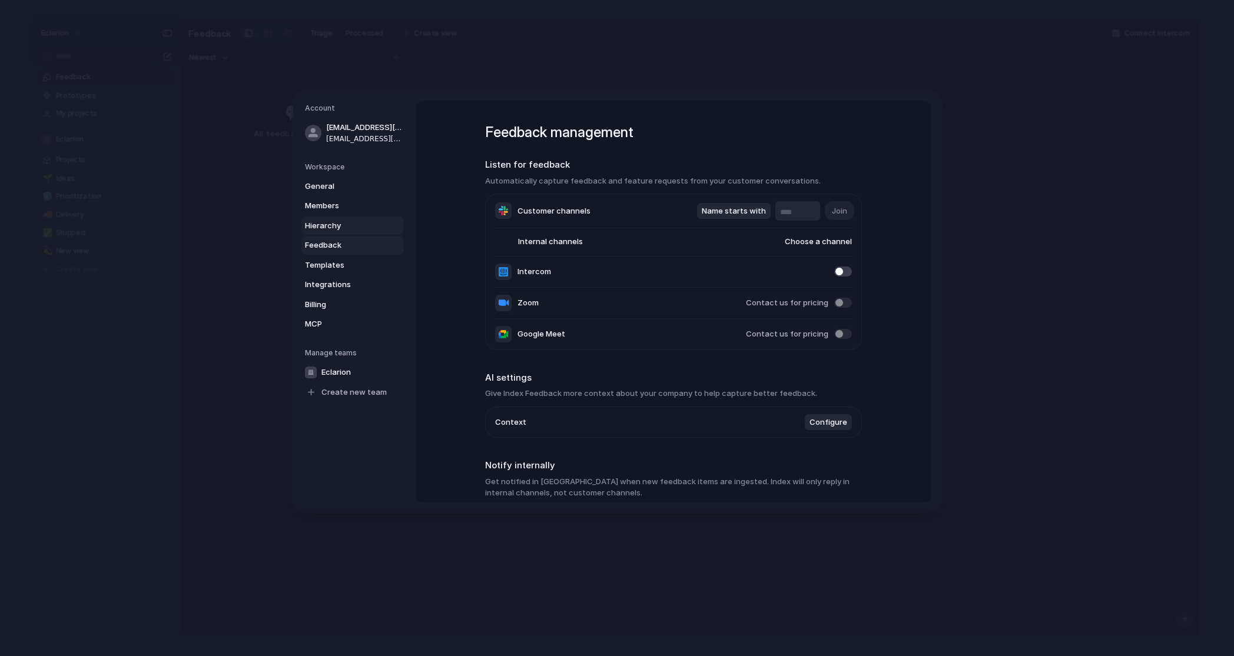
click at [333, 225] on span "Hierarchy" at bounding box center [342, 226] width 75 height 12
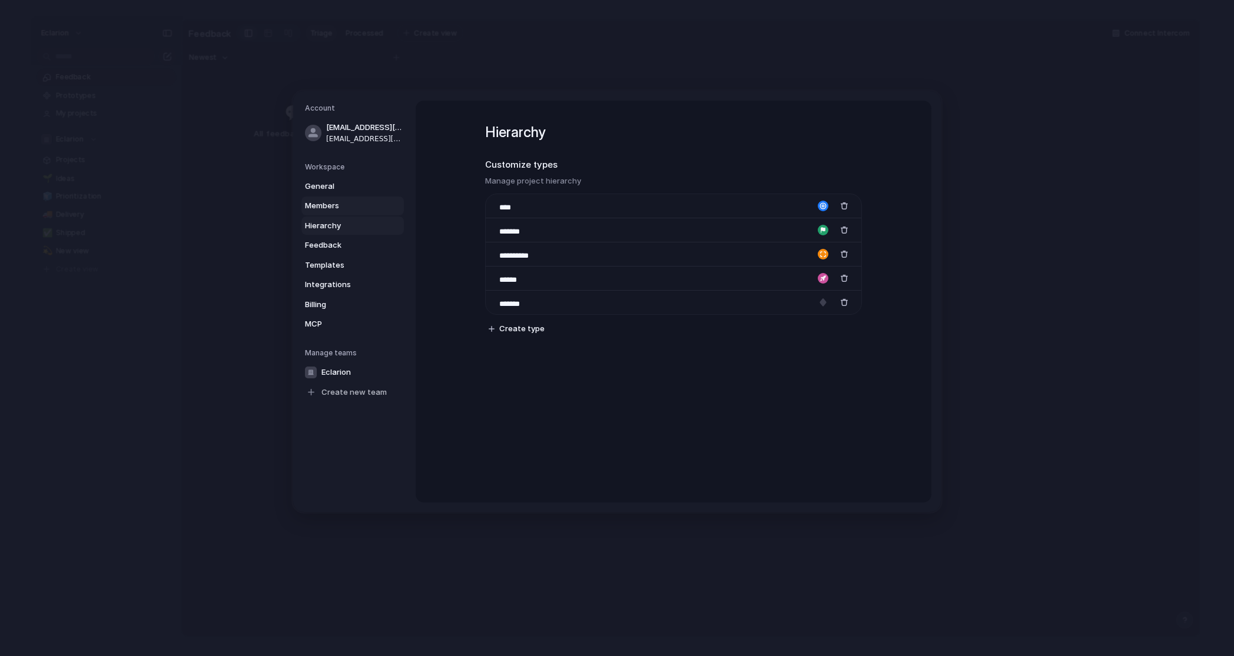
click at [329, 204] on span "Members" at bounding box center [342, 206] width 75 height 12
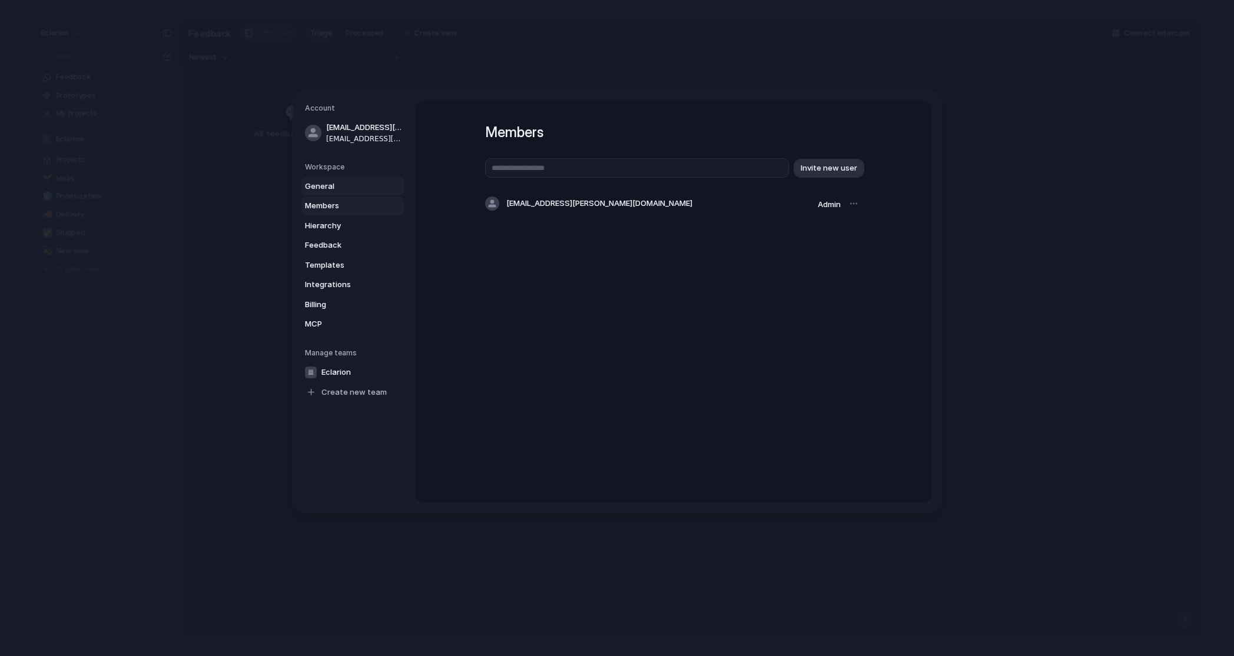
click at [320, 184] on span "General" at bounding box center [342, 187] width 75 height 12
